Goal: Task Accomplishment & Management: Manage account settings

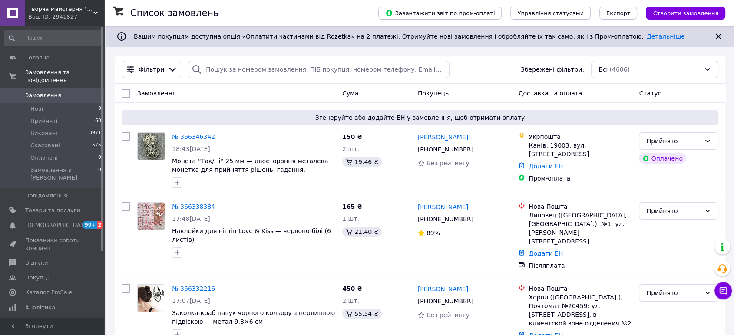
click at [228, 59] on div "Фільтри Збережені фільтри: Всі (4606)" at bounding box center [420, 70] width 611 height 28
click at [228, 65] on input "search" at bounding box center [318, 69] width 261 height 17
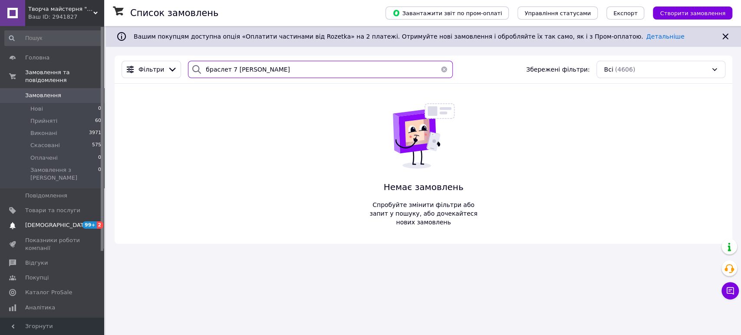
type input "браслет 7 [PERSON_NAME]"
click at [64, 221] on span "[DEMOGRAPHIC_DATA]" at bounding box center [52, 225] width 55 height 8
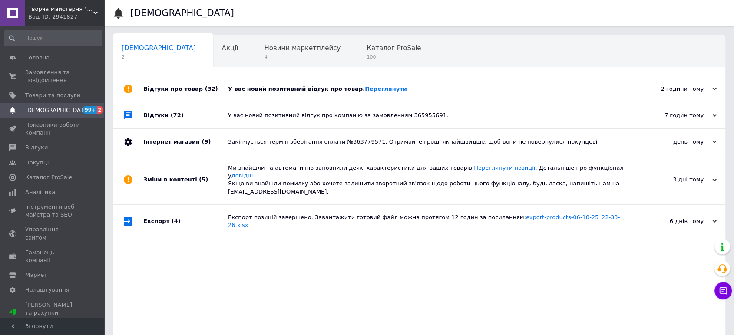
click at [286, 85] on div "У вас новий позитивний відгук про товар. [GEOGRAPHIC_DATA]" at bounding box center [429, 89] width 402 height 8
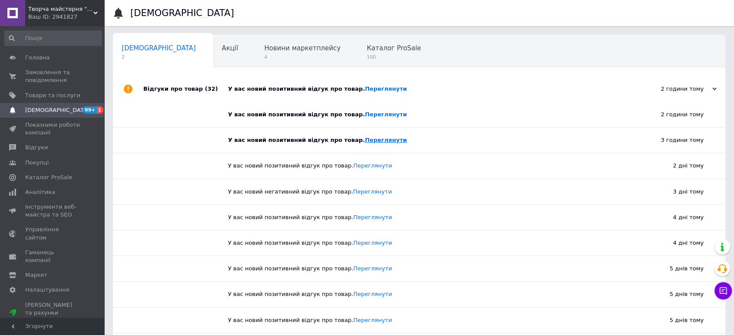
click at [370, 140] on link "Переглянути" at bounding box center [386, 140] width 42 height 7
click at [357, 106] on div "У вас новий позитивний відгук про товар. [GEOGRAPHIC_DATA]" at bounding box center [422, 114] width 389 height 25
click at [365, 112] on link "Переглянути" at bounding box center [386, 114] width 42 height 7
click at [49, 92] on span "Товари та послуги" at bounding box center [52, 96] width 55 height 8
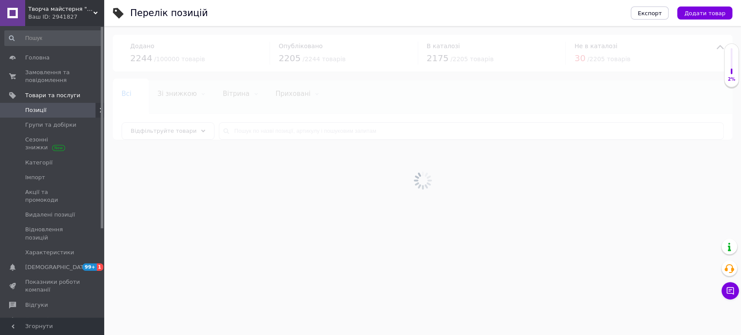
click at [322, 132] on div at bounding box center [422, 180] width 637 height 309
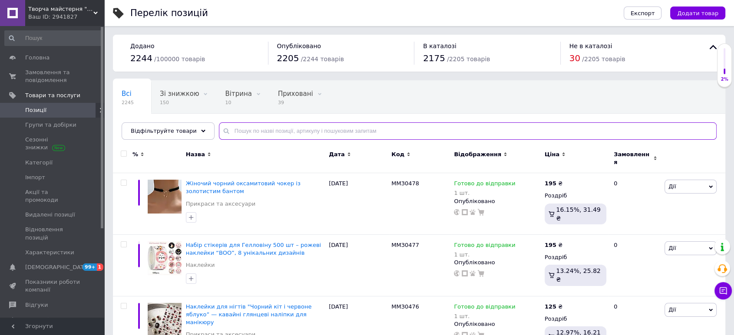
click at [322, 132] on input "text" at bounding box center [468, 130] width 498 height 17
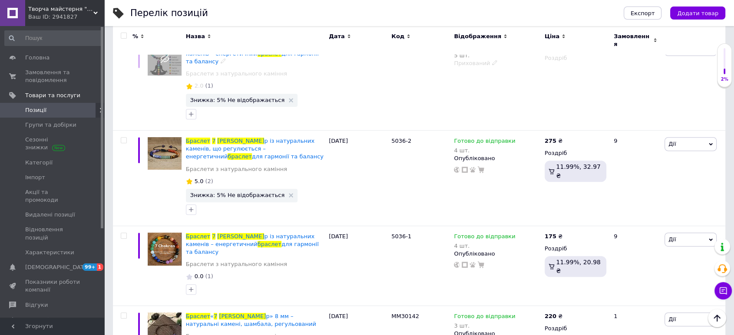
scroll to position [347, 0]
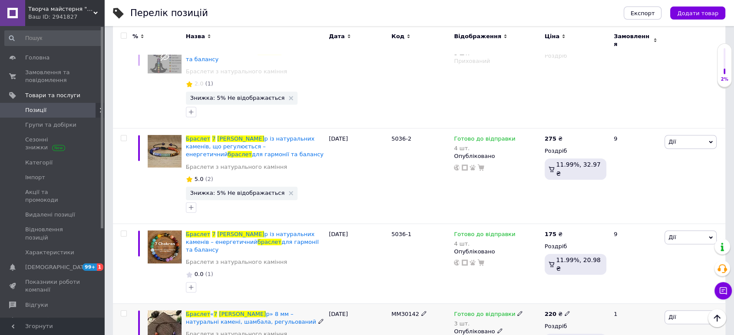
type input "браслет 7 [PERSON_NAME]"
click at [678, 311] on span "Дії" at bounding box center [690, 318] width 52 height 14
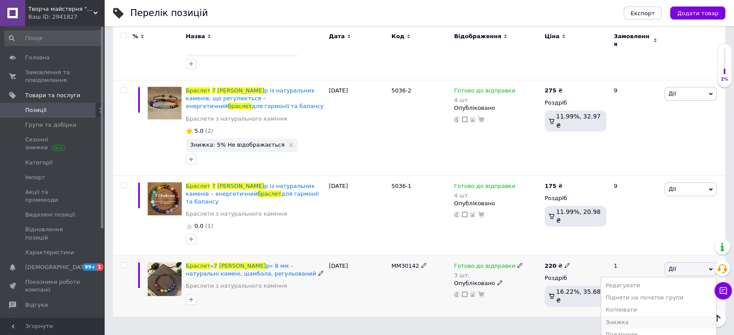
click at [638, 317] on li "Знижка" at bounding box center [658, 323] width 115 height 12
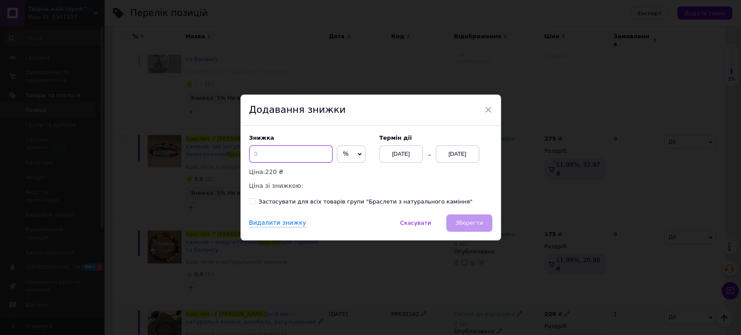
click at [312, 161] on input at bounding box center [290, 153] width 83 height 17
type input "3"
click at [441, 155] on div "[DATE]" at bounding box center [457, 153] width 43 height 17
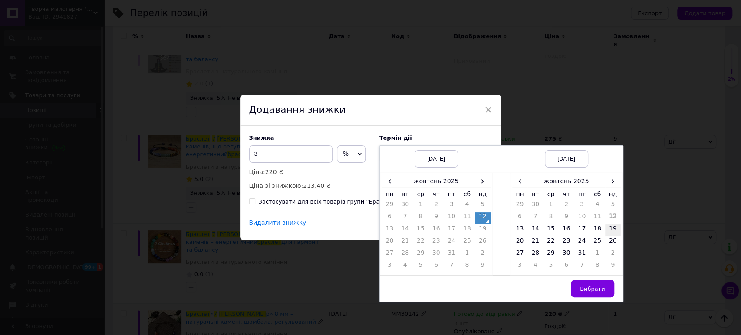
click at [613, 231] on td "19" at bounding box center [613, 231] width 16 height 12
click at [594, 281] on button "Вибрати" at bounding box center [592, 288] width 43 height 17
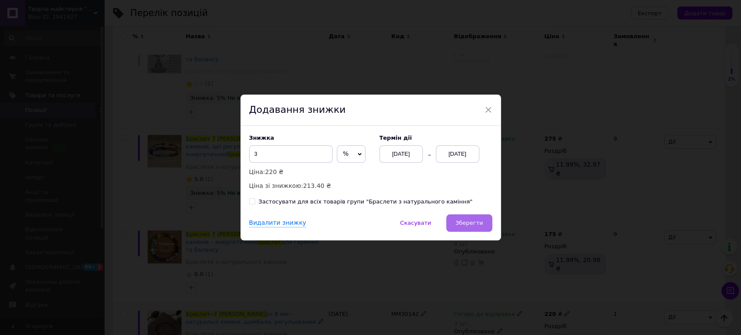
click at [474, 220] on span "Зберегти" at bounding box center [469, 223] width 27 height 7
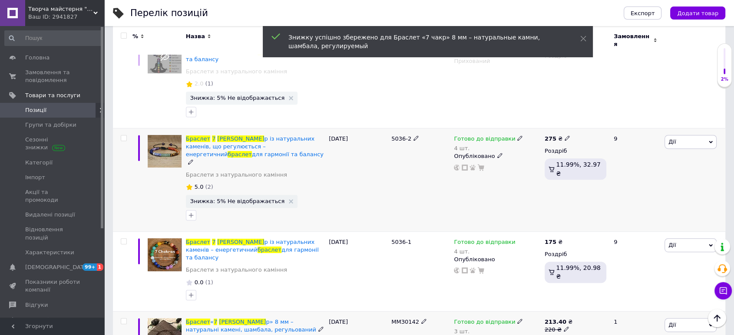
click at [678, 135] on span "Дії" at bounding box center [690, 142] width 52 height 14
click at [641, 189] on li "Знижка" at bounding box center [658, 195] width 115 height 12
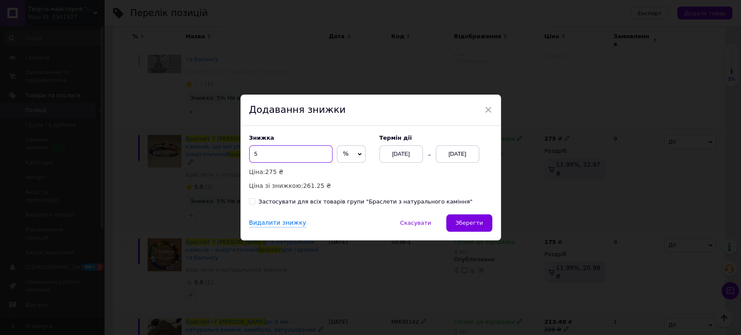
click at [297, 157] on input "5" at bounding box center [290, 153] width 83 height 17
click at [459, 150] on div "[DATE]" at bounding box center [457, 153] width 43 height 17
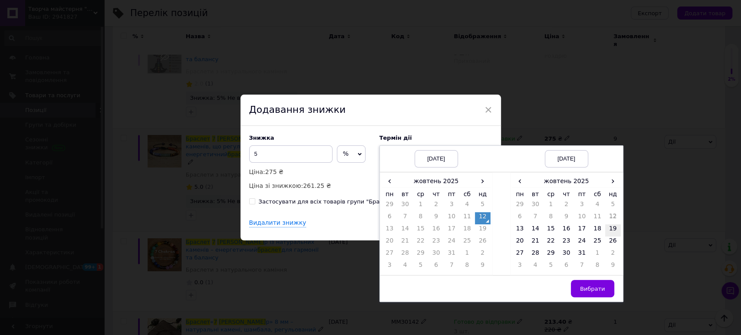
click at [612, 234] on td "19" at bounding box center [613, 231] width 16 height 12
click at [598, 291] on span "Вибрати" at bounding box center [592, 289] width 25 height 7
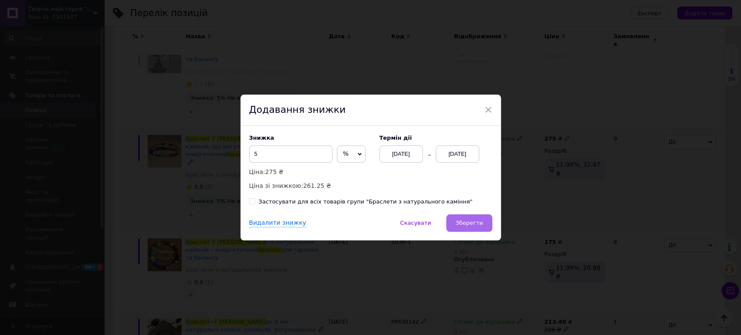
click at [472, 225] on span "Зберегти" at bounding box center [469, 223] width 27 height 7
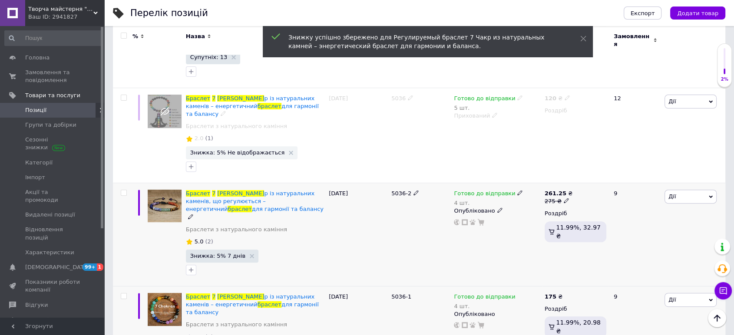
scroll to position [362, 0]
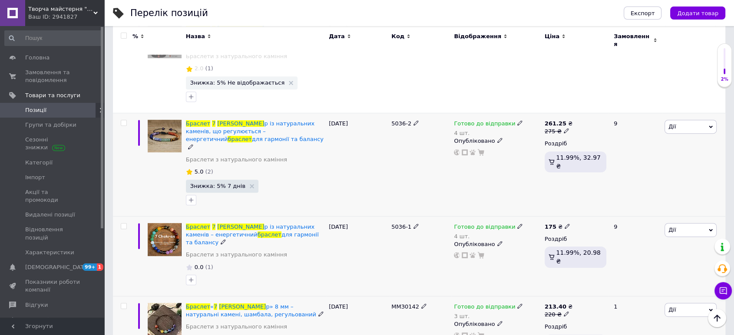
click at [677, 223] on span "Дії" at bounding box center [690, 230] width 52 height 14
click at [568, 223] on div "175 ₴" at bounding box center [576, 227] width 62 height 8
click at [565, 224] on use at bounding box center [567, 226] width 5 height 5
drag, startPoint x: 594, startPoint y: 182, endPoint x: 583, endPoint y: 179, distance: 11.0
click at [583, 208] on input "175" at bounding box center [608, 216] width 66 height 17
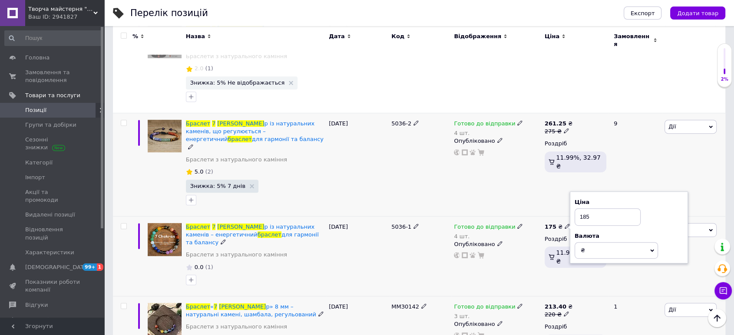
type input "185"
click at [524, 226] on div "Готово до відправки 4 шт. Опубліковано" at bounding box center [497, 256] width 91 height 80
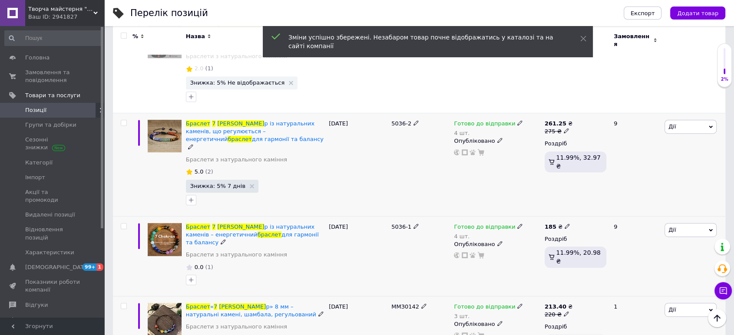
click at [697, 223] on span "Дії" at bounding box center [690, 230] width 52 height 14
click at [645, 278] on li "Знижка" at bounding box center [658, 284] width 115 height 12
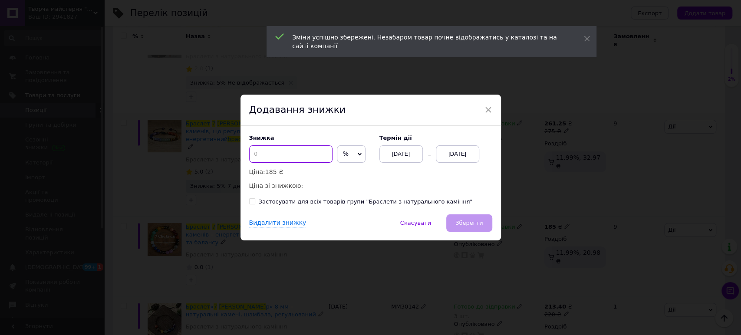
click at [284, 152] on input at bounding box center [290, 153] width 83 height 17
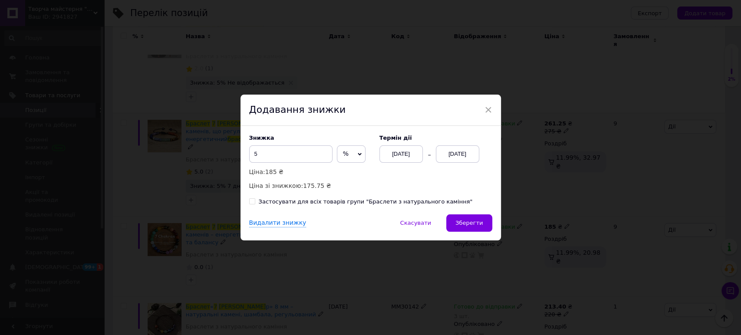
click at [461, 159] on div "[DATE]" at bounding box center [457, 153] width 43 height 17
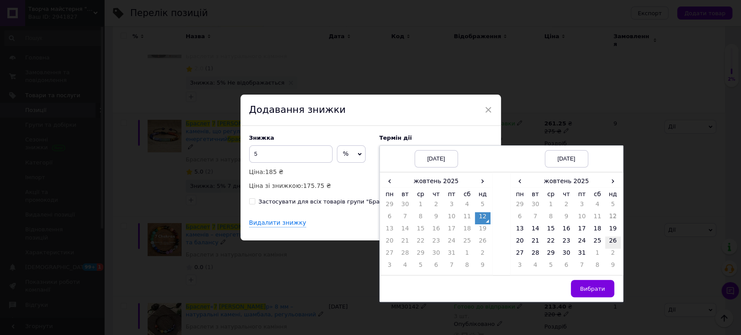
click at [612, 240] on td "26" at bounding box center [613, 243] width 16 height 12
click at [596, 284] on button "Вибрати" at bounding box center [592, 288] width 43 height 17
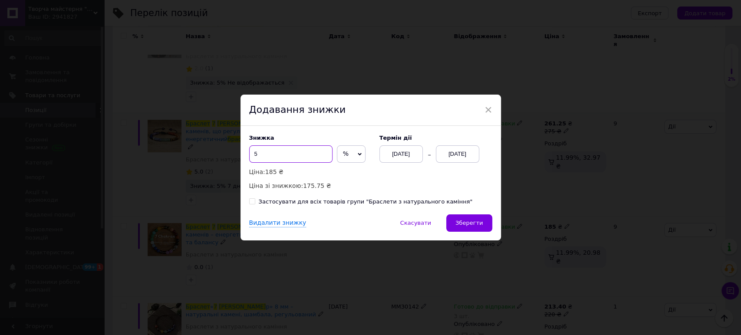
click at [256, 155] on input "5" at bounding box center [290, 153] width 83 height 17
type input "7"
click at [473, 225] on span "Зберегти" at bounding box center [469, 223] width 27 height 7
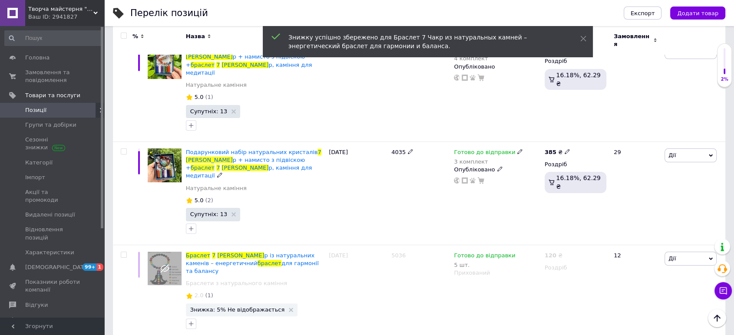
scroll to position [121, 0]
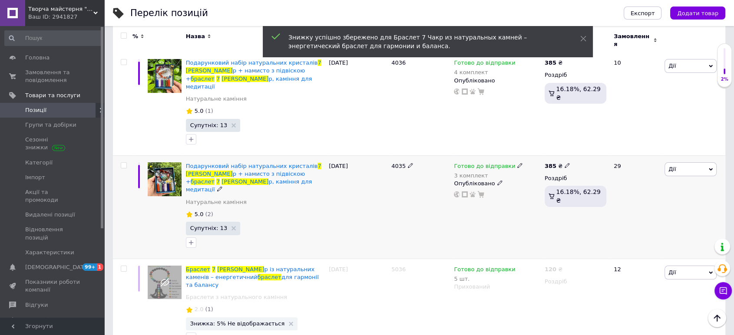
click at [695, 162] on span "Дії" at bounding box center [690, 169] width 52 height 14
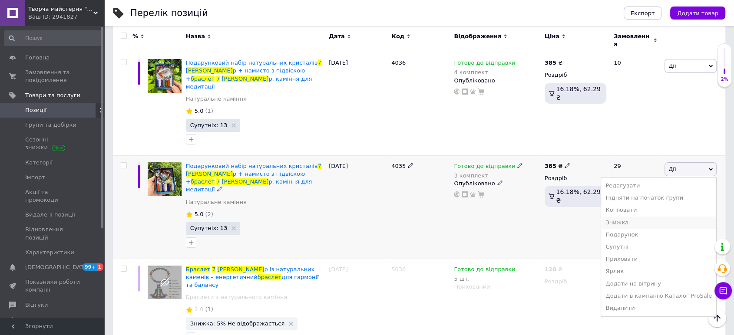
click at [648, 217] on li "Знижка" at bounding box center [658, 223] width 115 height 12
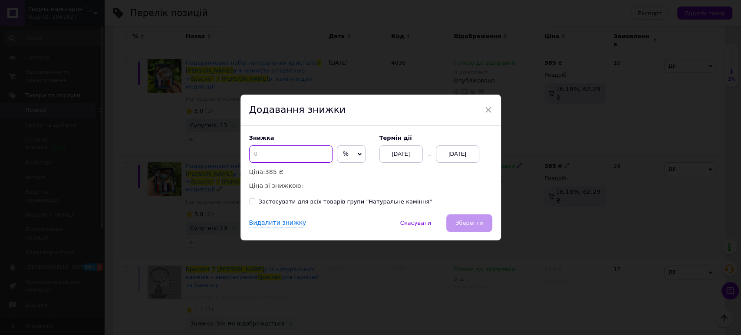
click at [285, 162] on input at bounding box center [290, 153] width 83 height 17
type input "3"
click at [450, 151] on div "[DATE]" at bounding box center [457, 153] width 43 height 17
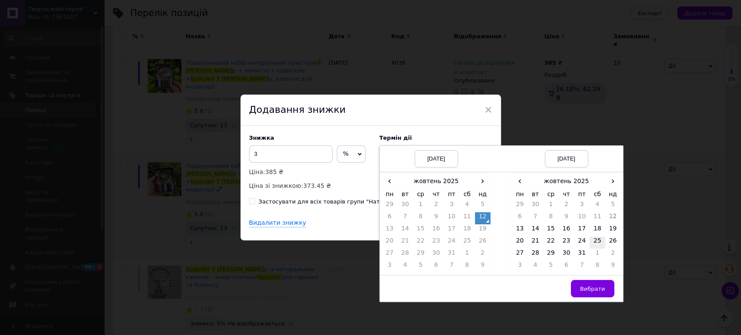
click at [601, 243] on td "25" at bounding box center [598, 243] width 16 height 12
click at [605, 243] on td "26" at bounding box center [613, 243] width 16 height 12
click at [595, 286] on span "Вибрати" at bounding box center [592, 289] width 25 height 7
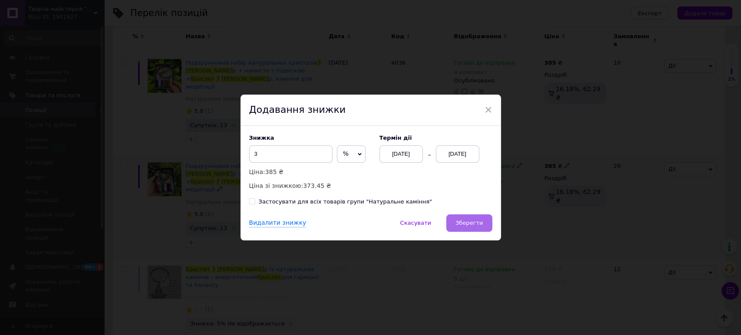
click at [462, 216] on button "Зберегти" at bounding box center [469, 223] width 46 height 17
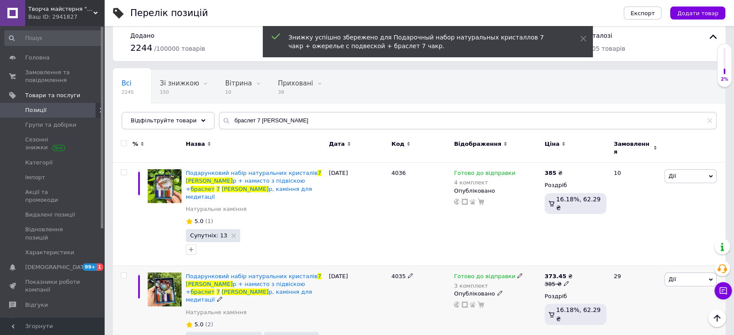
scroll to position [0, 0]
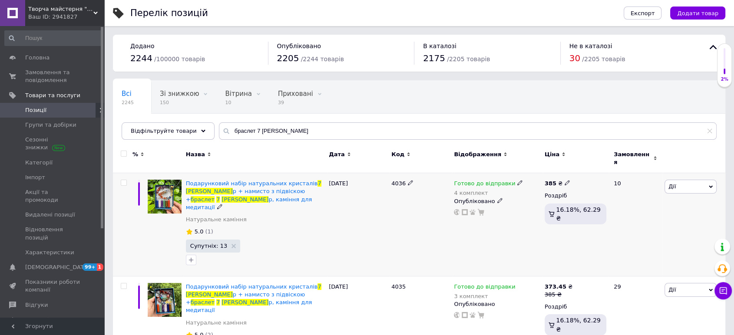
click at [690, 183] on span "Дії" at bounding box center [690, 187] width 52 height 14
click at [638, 235] on li "Знижка" at bounding box center [658, 240] width 115 height 12
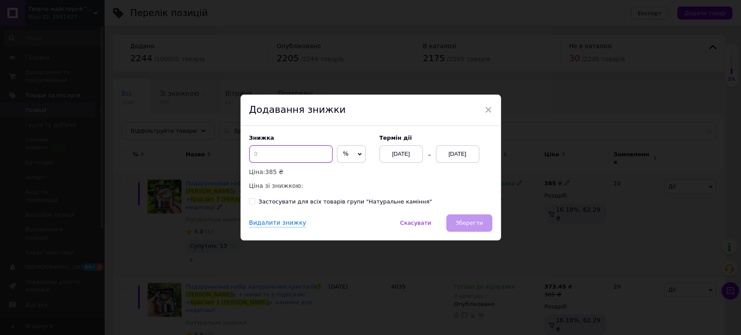
click at [308, 153] on input at bounding box center [290, 153] width 83 height 17
type input "3"
click at [443, 150] on div "[DATE]" at bounding box center [457, 153] width 43 height 17
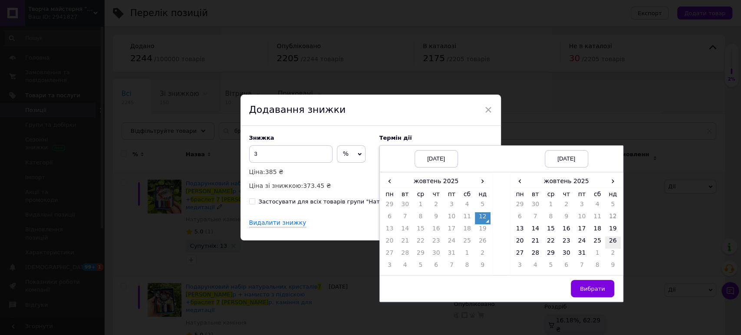
click at [618, 240] on td "26" at bounding box center [613, 243] width 16 height 12
click at [598, 286] on span "Вибрати" at bounding box center [592, 289] width 25 height 7
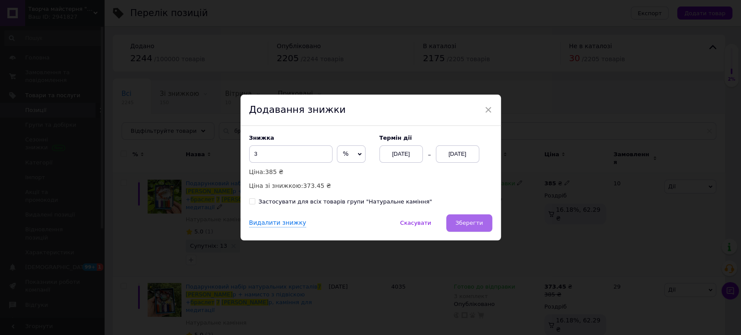
click at [470, 225] on span "Зберегти" at bounding box center [469, 223] width 27 height 7
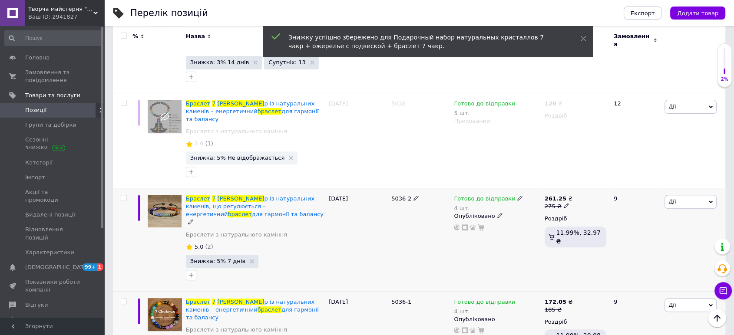
scroll to position [377, 0]
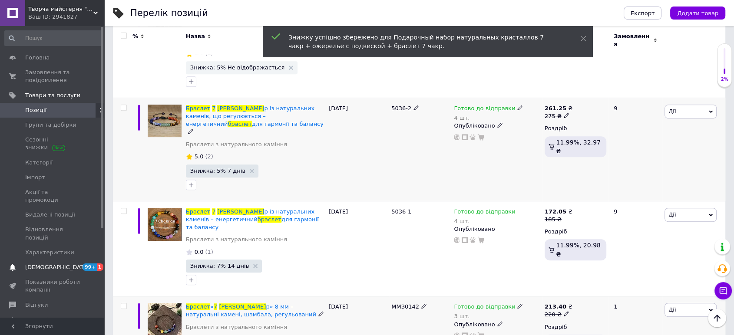
click at [39, 264] on span "[DEMOGRAPHIC_DATA]" at bounding box center [57, 268] width 64 height 8
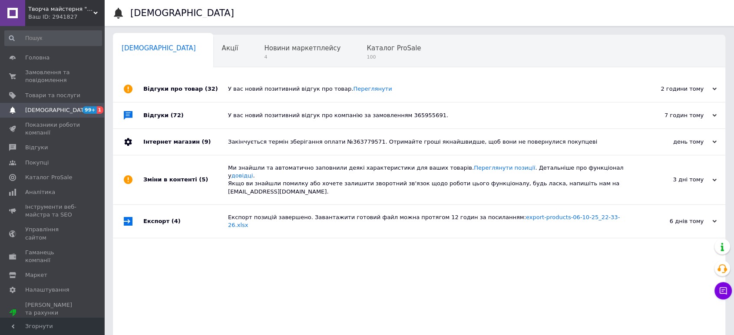
click at [426, 95] on div "У вас новий позитивний відгук про товар. [GEOGRAPHIC_DATA]" at bounding box center [429, 89] width 402 height 26
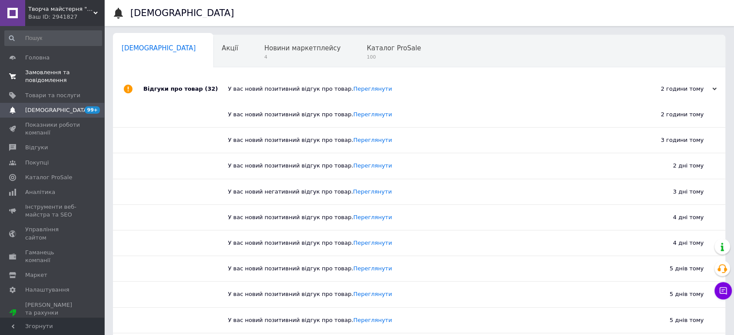
click at [29, 70] on span "Замовлення та повідомлення" at bounding box center [52, 77] width 55 height 16
